Goal: Navigation & Orientation: Find specific page/section

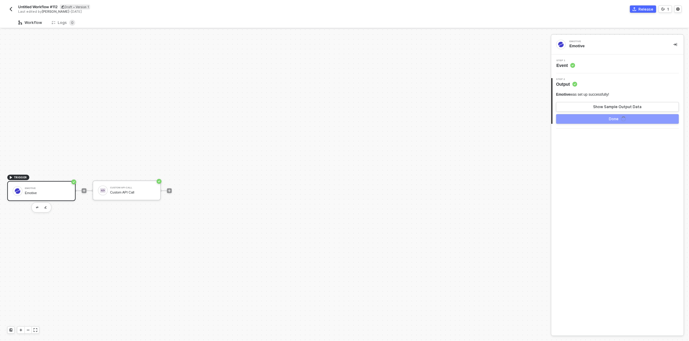
scroll to position [11, 0]
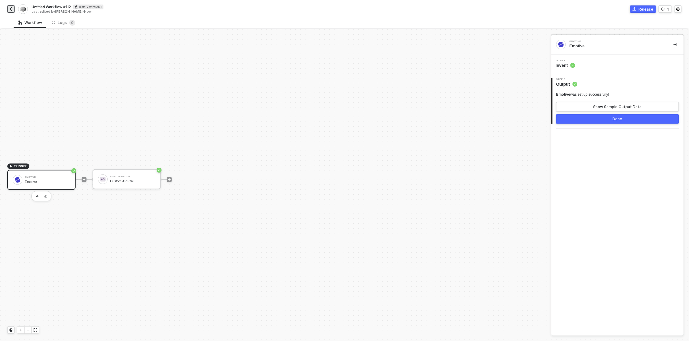
click at [11, 8] on img "button" at bounding box center [10, 9] width 5 height 5
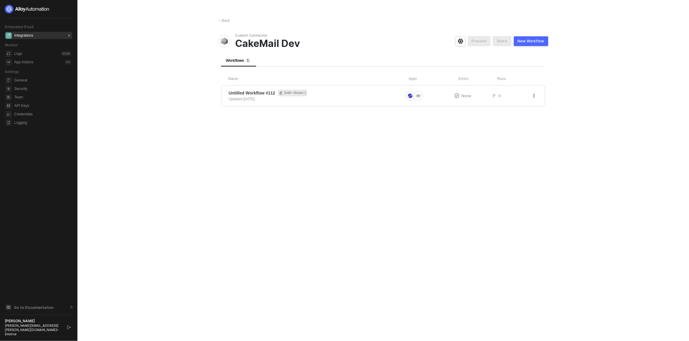
click at [27, 34] on div "Integrations" at bounding box center [23, 35] width 19 height 5
